Goal: Task Accomplishment & Management: Use online tool/utility

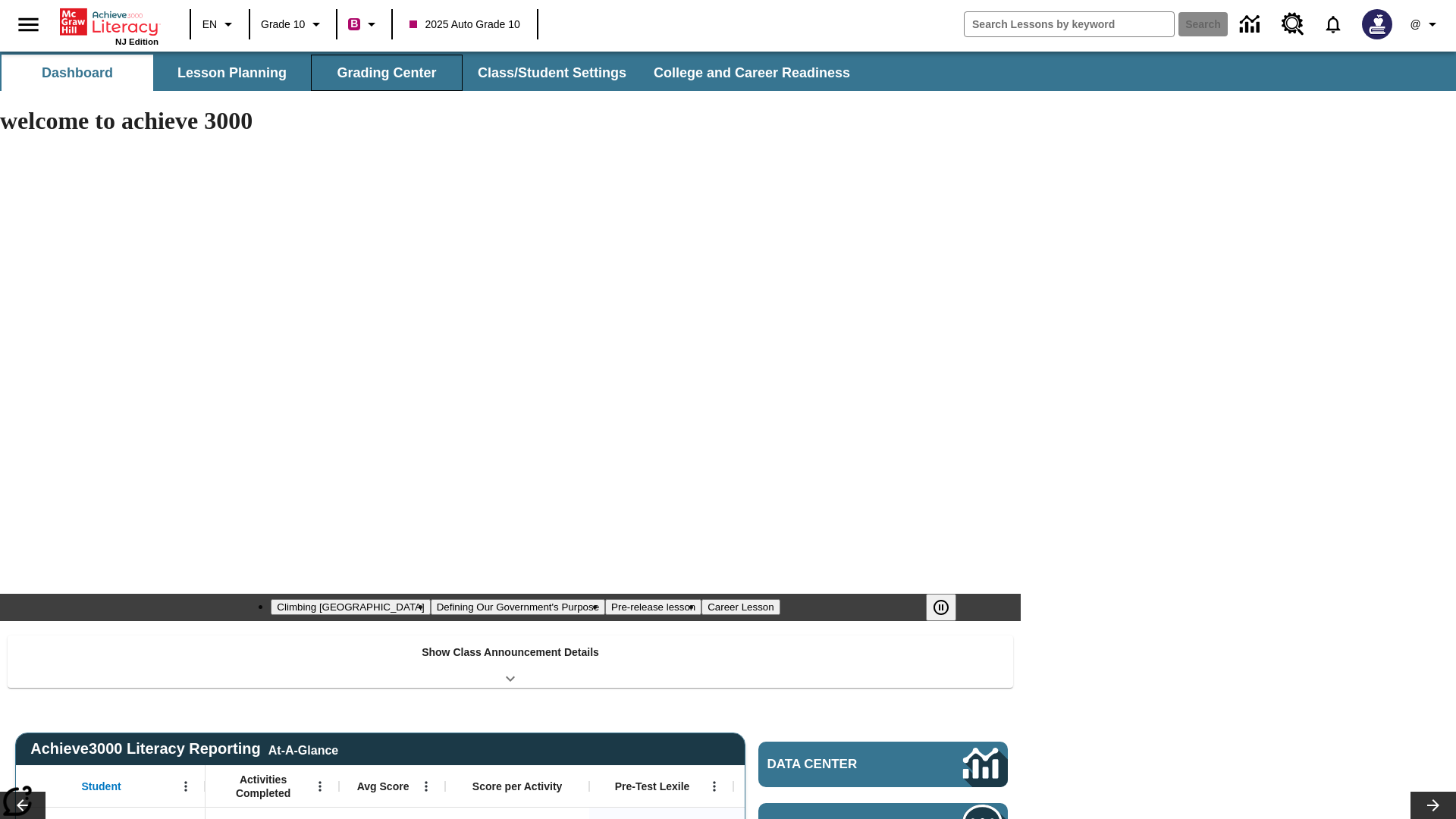
click at [386, 72] on button "Grading Center" at bounding box center [386, 72] width 152 height 36
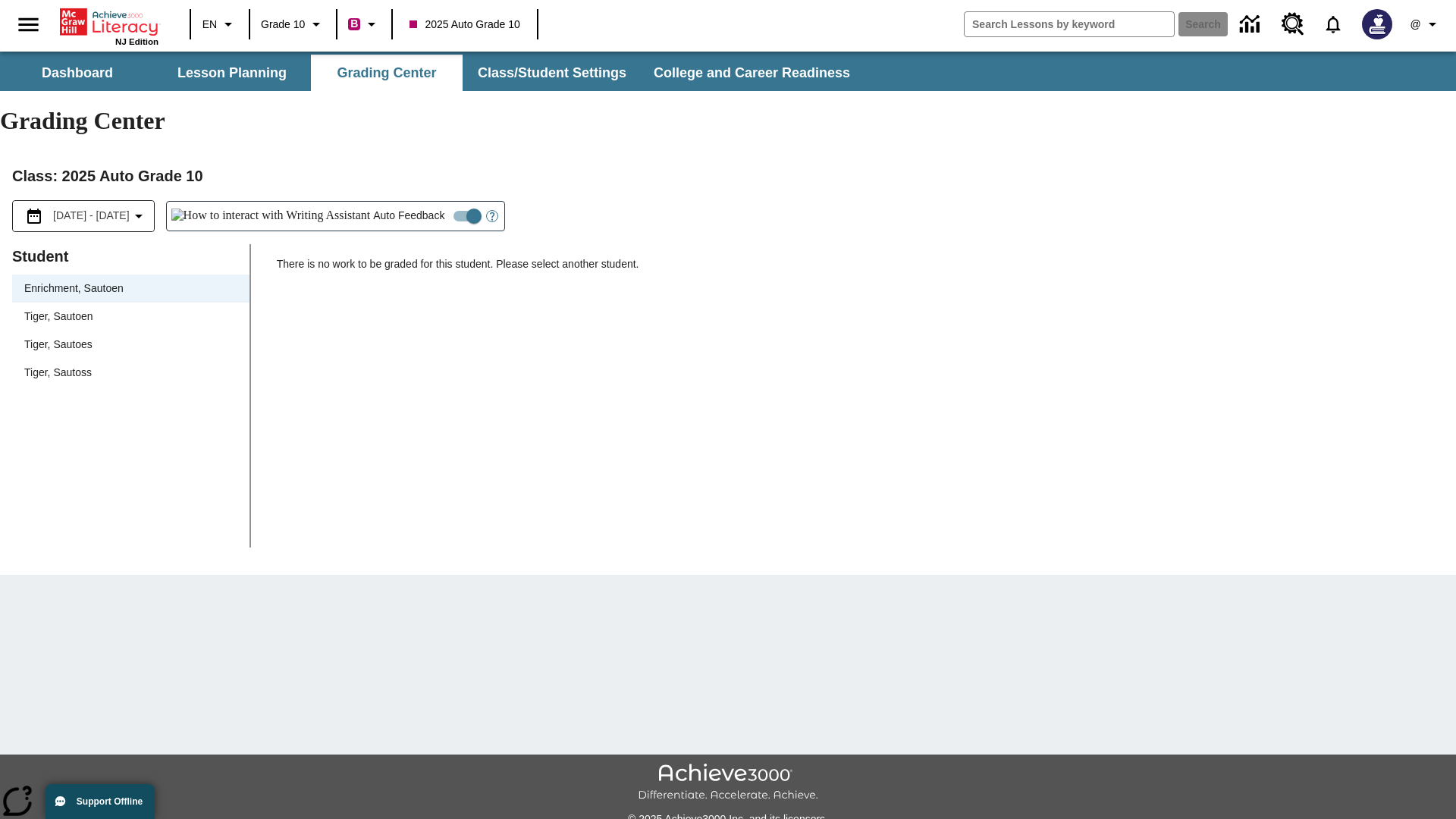
click at [131, 309] on span "Tiger, Sautoen" at bounding box center [131, 317] width 213 height 16
click at [490, 213] on icon "Open Help for Writing Assistant" at bounding box center [492, 217] width 5 height 9
